Goal: Information Seeking & Learning: Learn about a topic

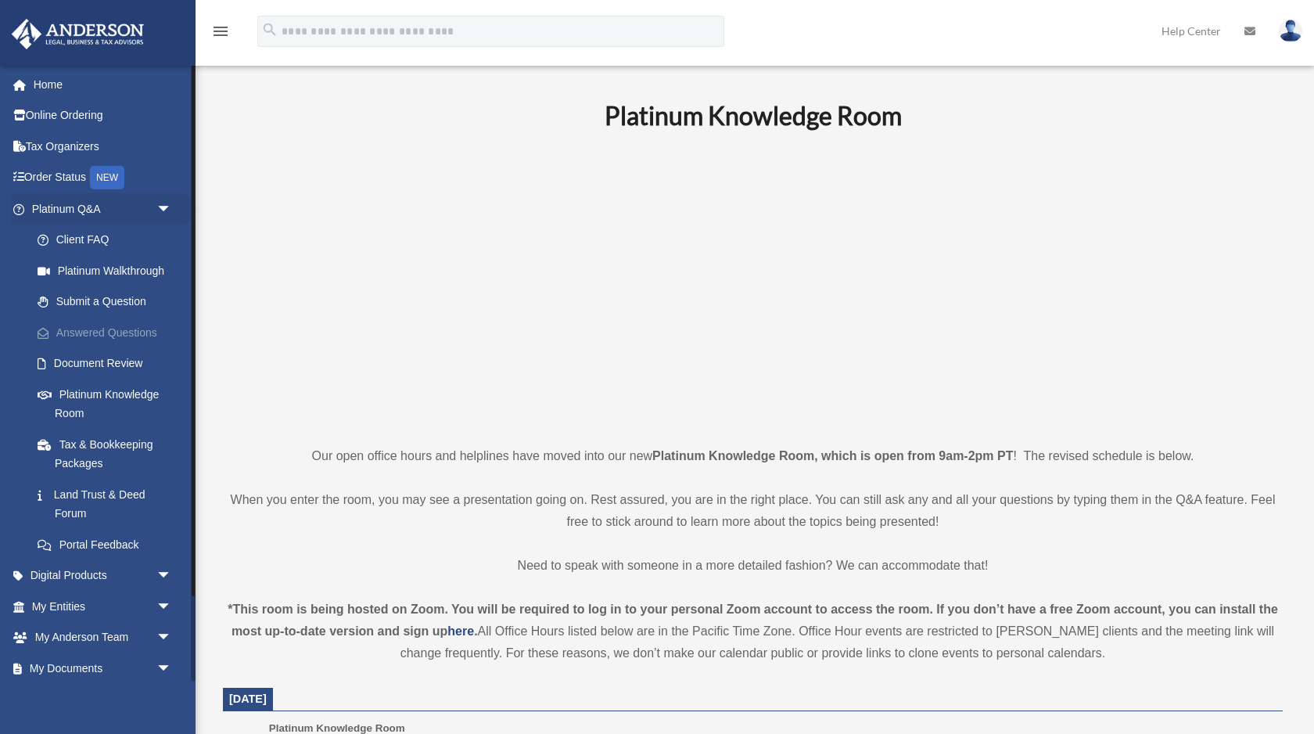
click at [112, 347] on link "Answered Questions" at bounding box center [109, 332] width 174 height 31
click at [117, 330] on link "Answered Questions" at bounding box center [109, 332] width 174 height 31
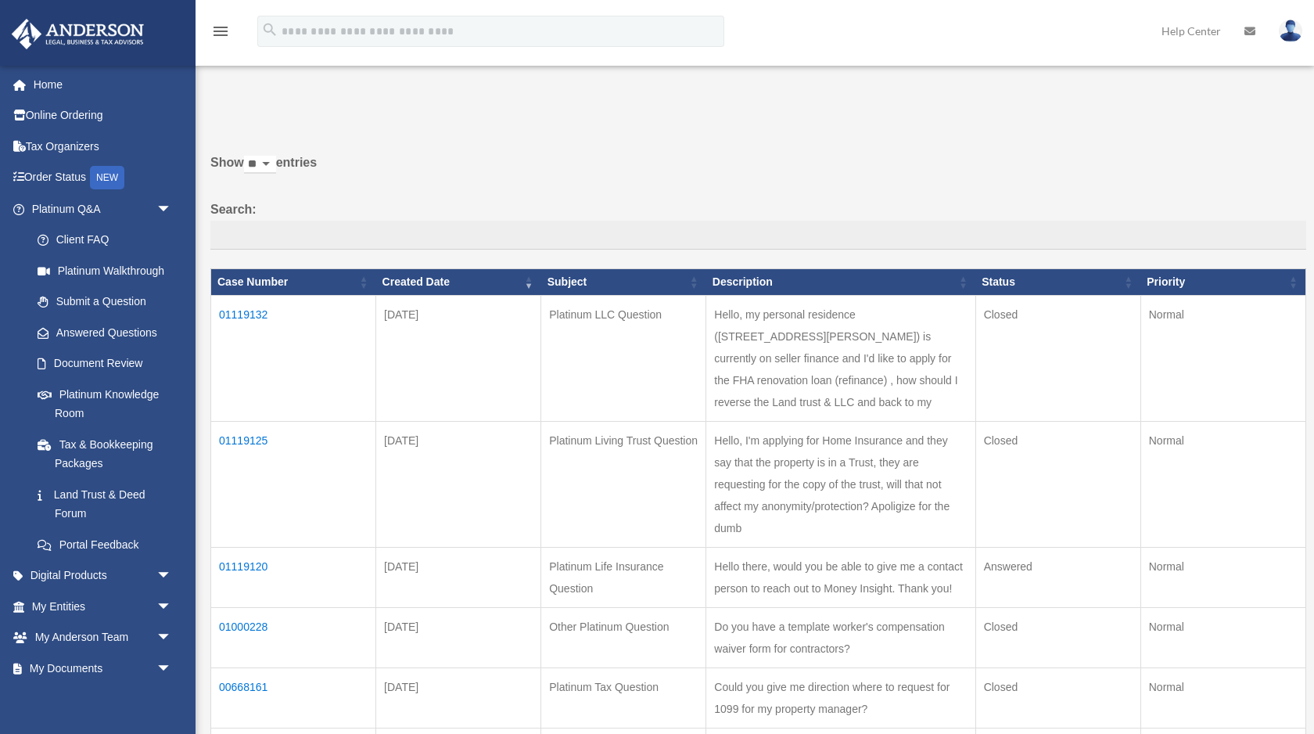
click at [252, 549] on td "01119120" at bounding box center [293, 577] width 165 height 60
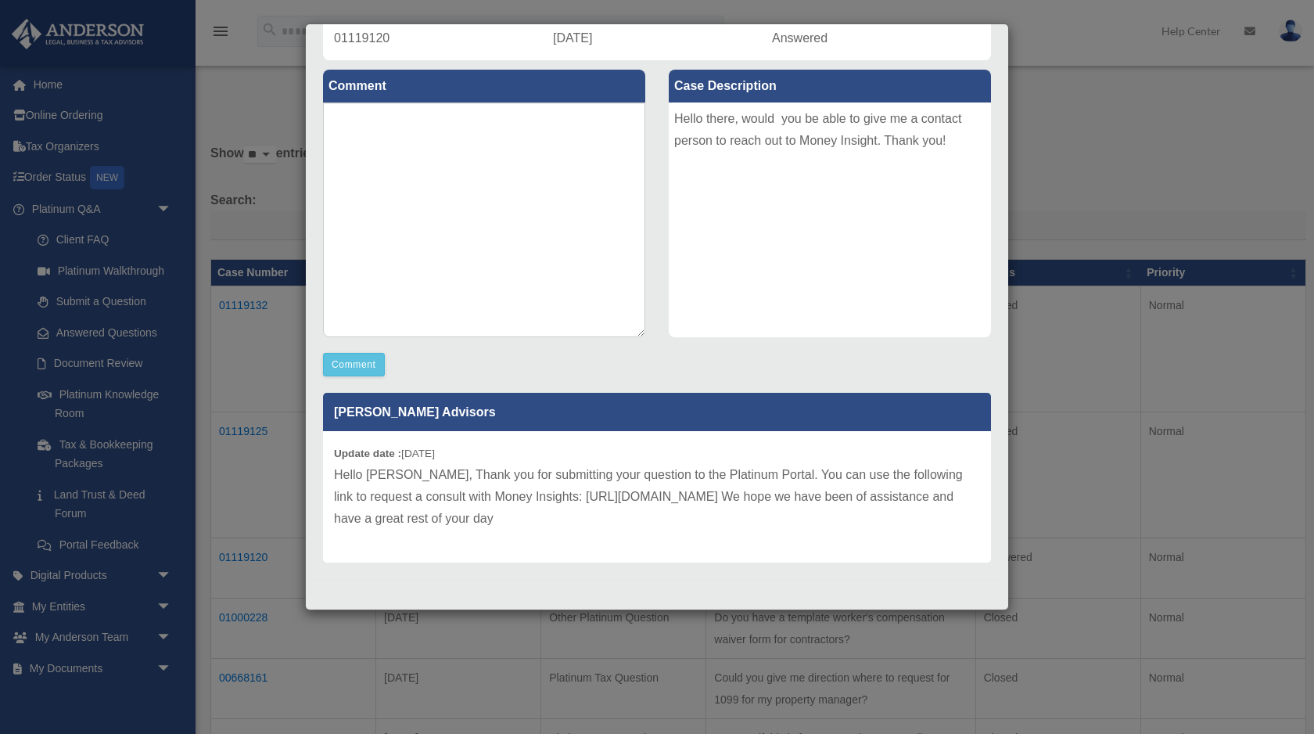
scroll to position [12, 0]
click at [1039, 105] on div "Case Detail × Platinum Life Insurance Question Case Number 01119120 Created Dat…" at bounding box center [657, 367] width 1314 height 734
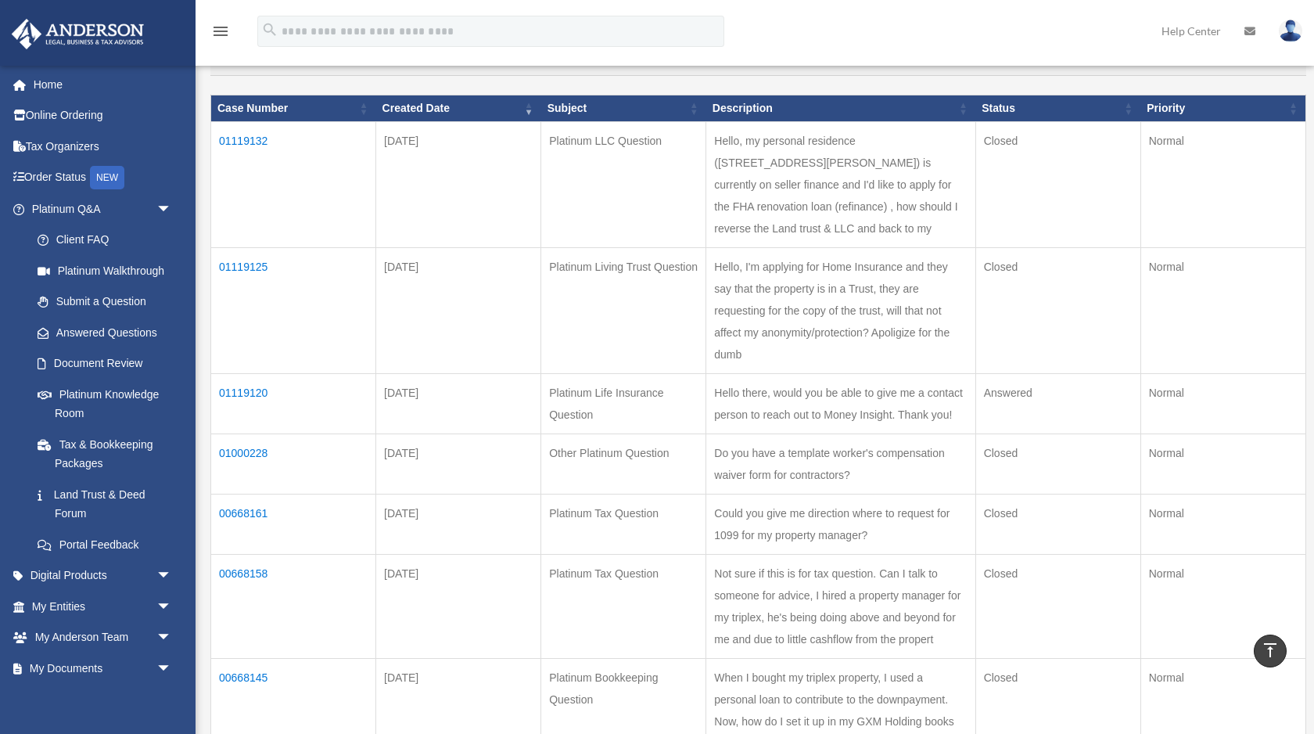
scroll to position [171, 0]
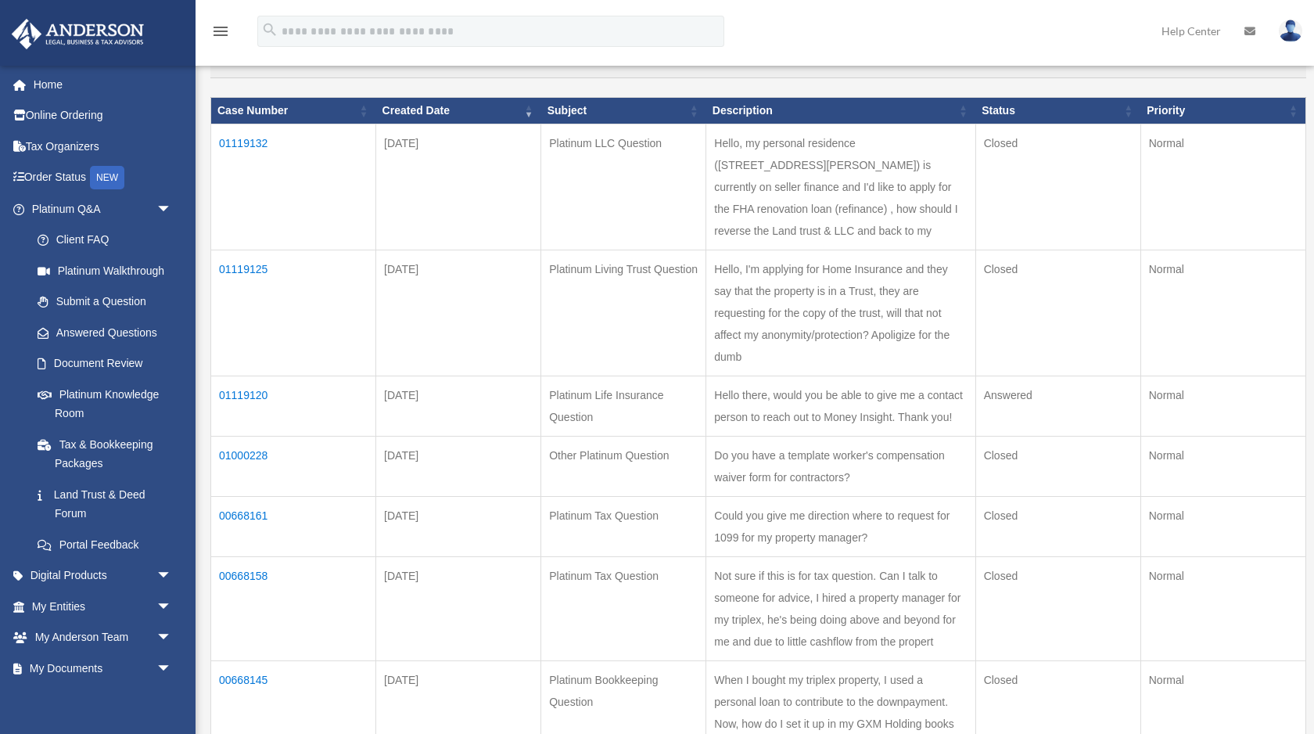
click at [239, 250] on td "01119125" at bounding box center [293, 313] width 165 height 126
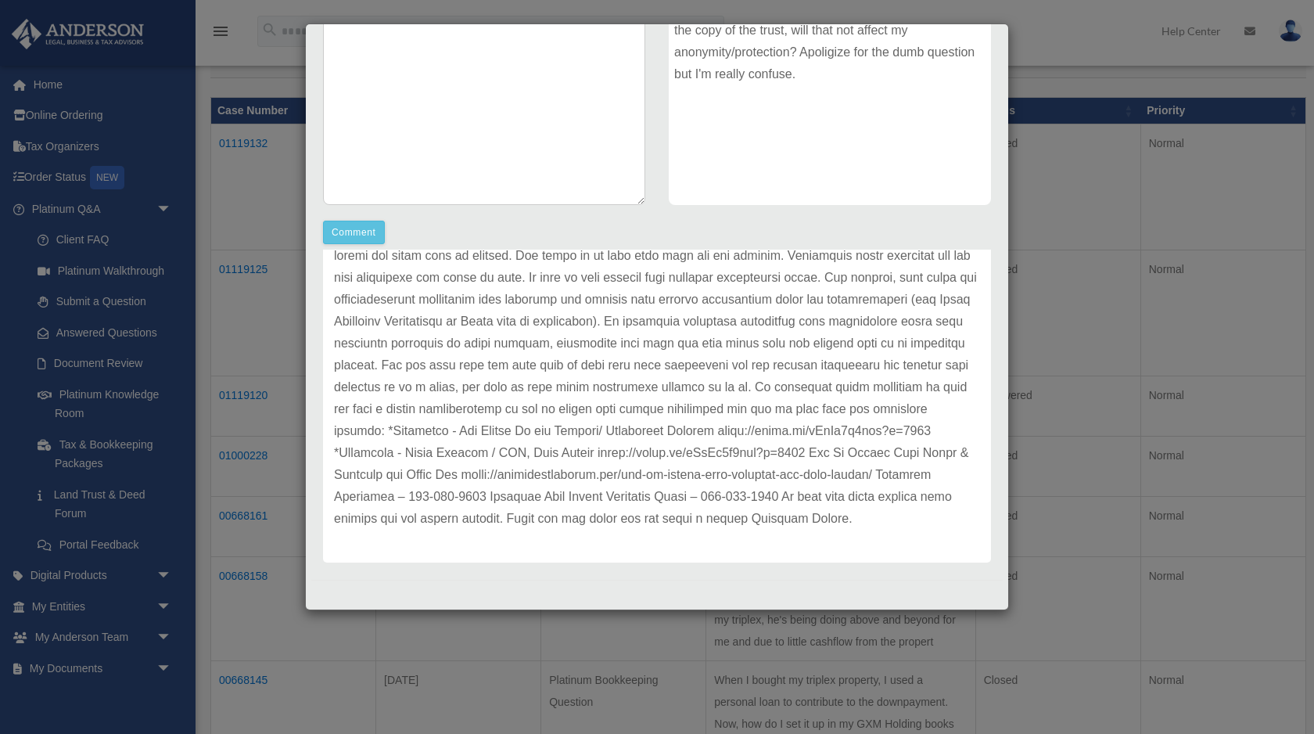
scroll to position [192, 0]
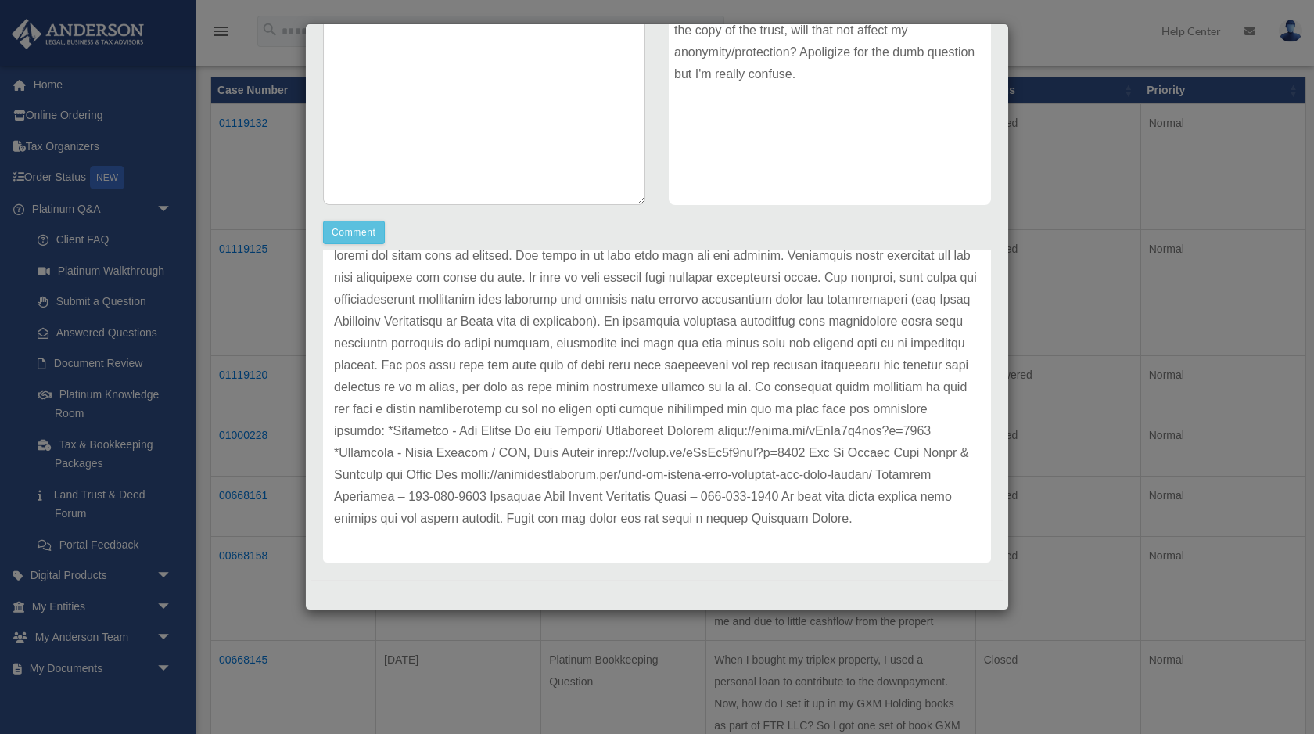
click at [261, 169] on div "Case Detail × Platinum Living Trust Question Case Number 01119125 Created Date …" at bounding box center [657, 367] width 1314 height 734
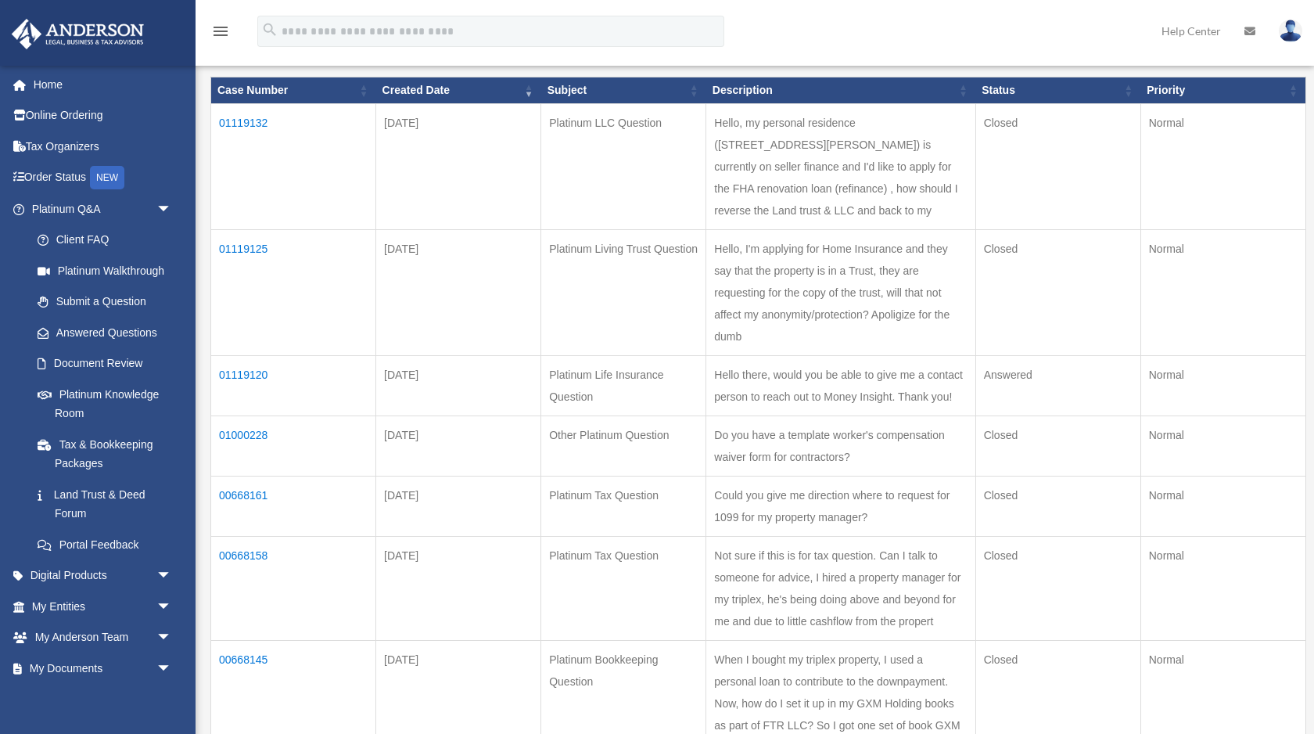
click at [251, 121] on td "01119132" at bounding box center [293, 166] width 165 height 126
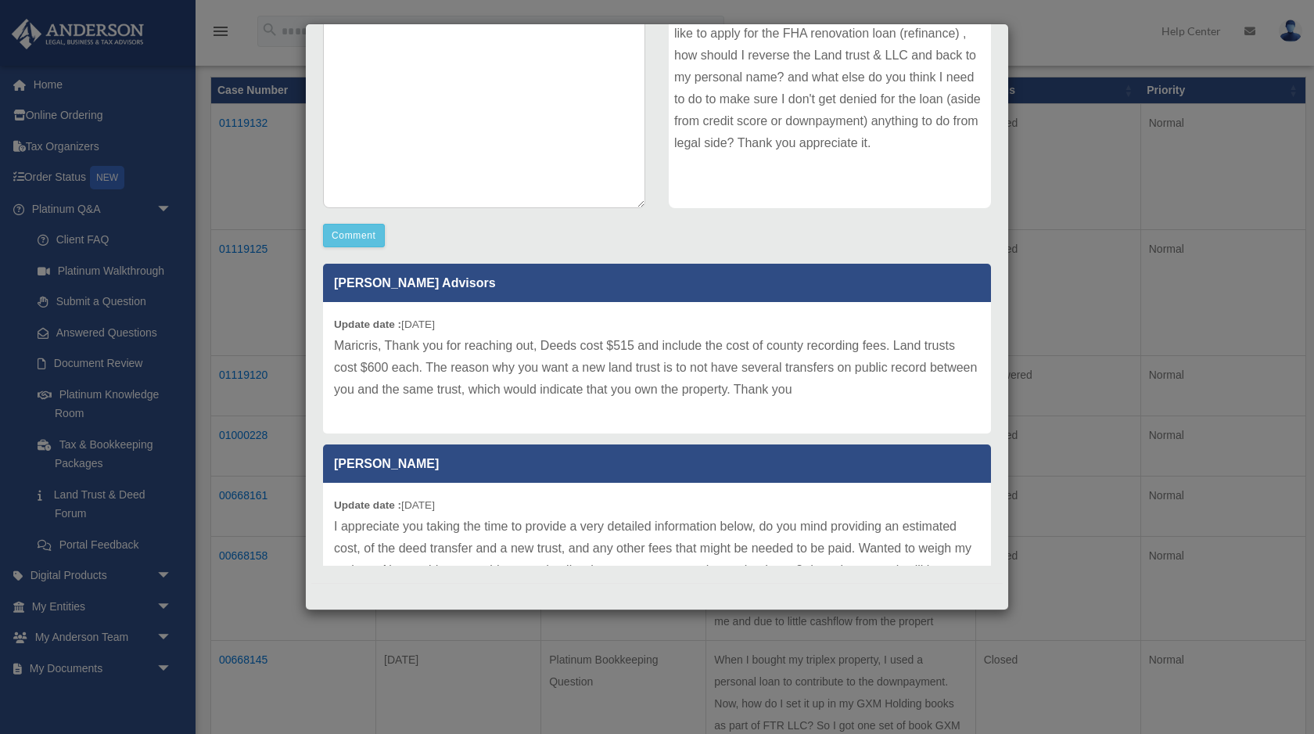
scroll to position [279, 0]
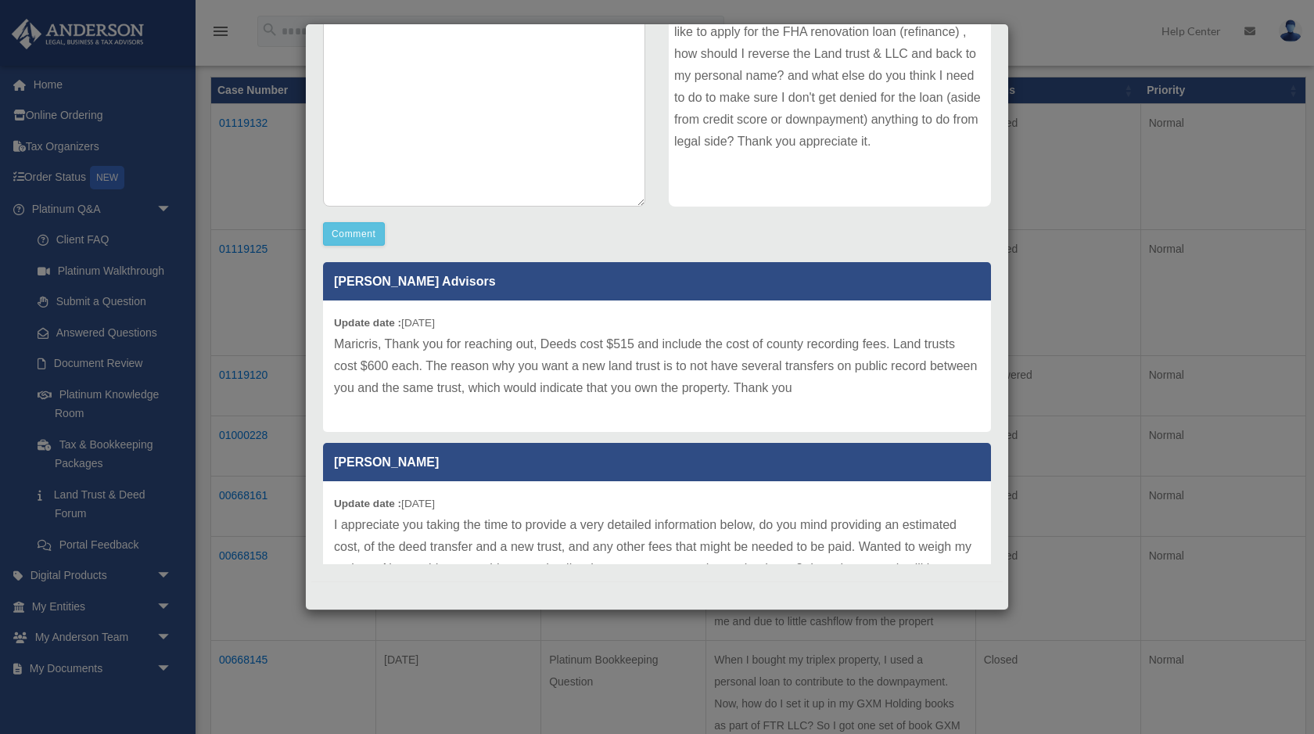
click at [1072, 66] on div "Case Detail × Platinum LLC Question Case Number 01119132 Created Date September…" at bounding box center [657, 367] width 1314 height 734
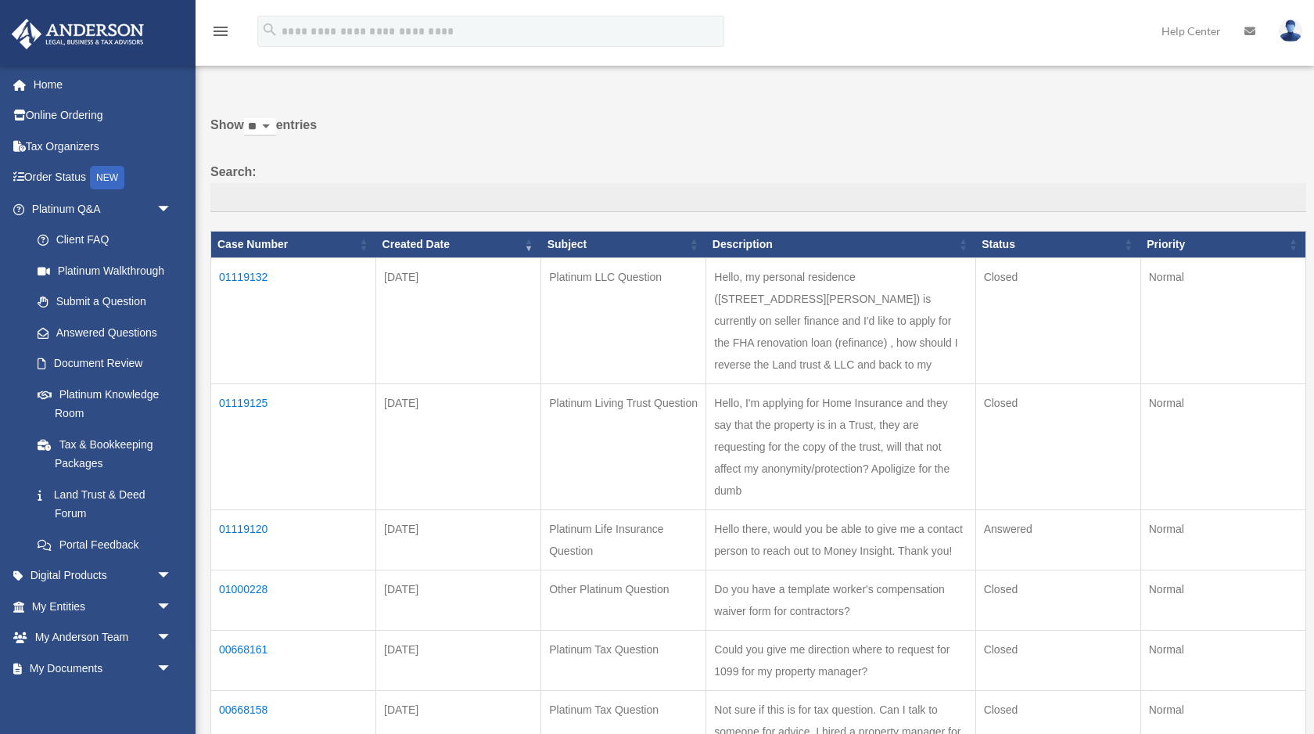
scroll to position [0, 0]
